Goal: Information Seeking & Learning: Learn about a topic

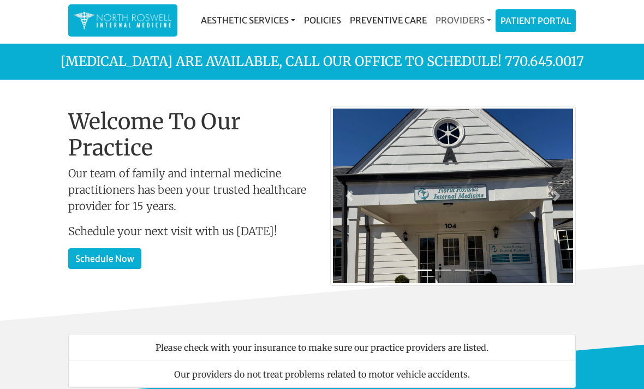
click at [456, 12] on link "Providers" at bounding box center [463, 20] width 64 height 22
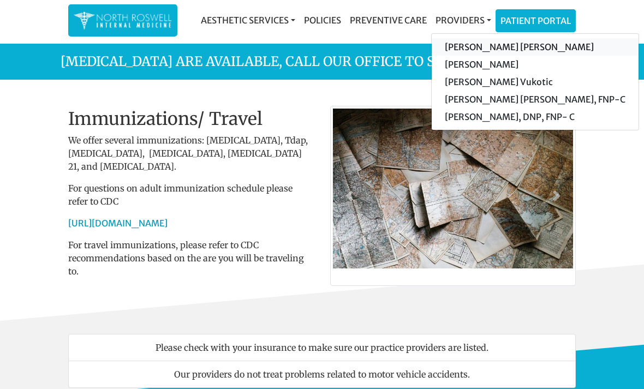
click at [458, 49] on link "[PERSON_NAME] [PERSON_NAME]" at bounding box center [535, 46] width 207 height 17
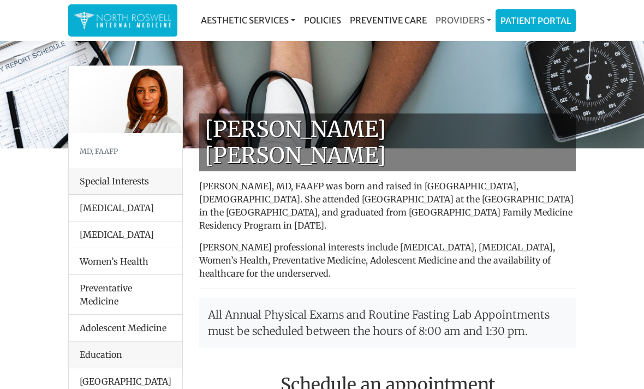
click at [457, 21] on link "Providers" at bounding box center [463, 20] width 64 height 22
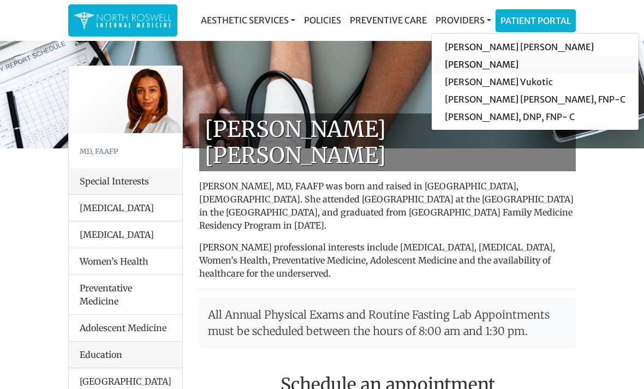
click at [468, 66] on link "[PERSON_NAME]" at bounding box center [535, 64] width 207 height 17
